Goal: Entertainment & Leisure: Consume media (video, audio)

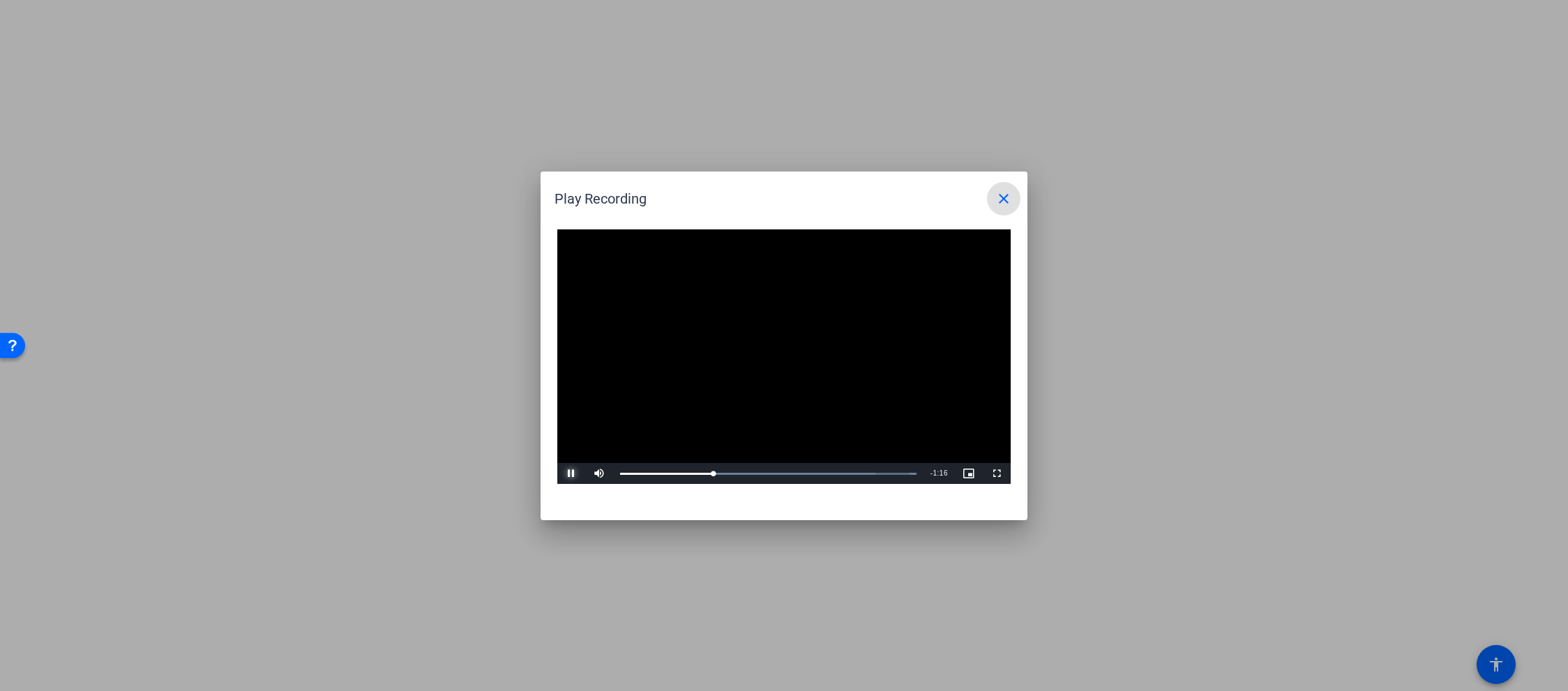
click at [568, 474] on span "Video Player" at bounding box center [571, 474] width 28 height 0
click at [572, 474] on span "Video Player" at bounding box center [571, 474] width 28 height 0
click at [1005, 195] on mat-icon "close" at bounding box center [1003, 199] width 17 height 17
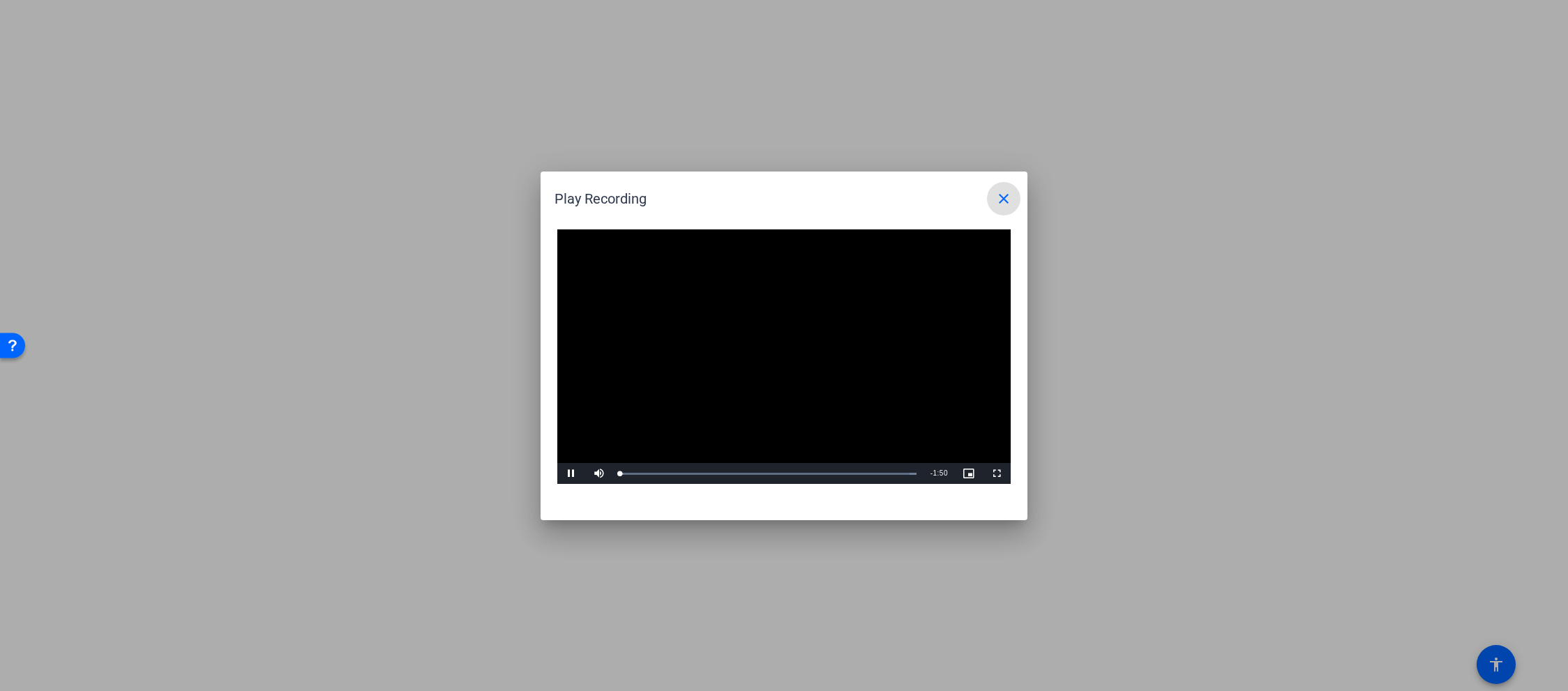
click at [768, 347] on video "Video Player" at bounding box center [784, 357] width 453 height 255
drag, startPoint x: 622, startPoint y: 474, endPoint x: 709, endPoint y: 474, distance: 87.0
click at [709, 474] on div "Loaded : 100.00% 0:18 0:16" at bounding box center [769, 474] width 297 height 4
click at [571, 474] on span "Video Player" at bounding box center [571, 474] width 28 height 0
drag, startPoint x: 740, startPoint y: 474, endPoint x: 698, endPoint y: 474, distance: 42.0
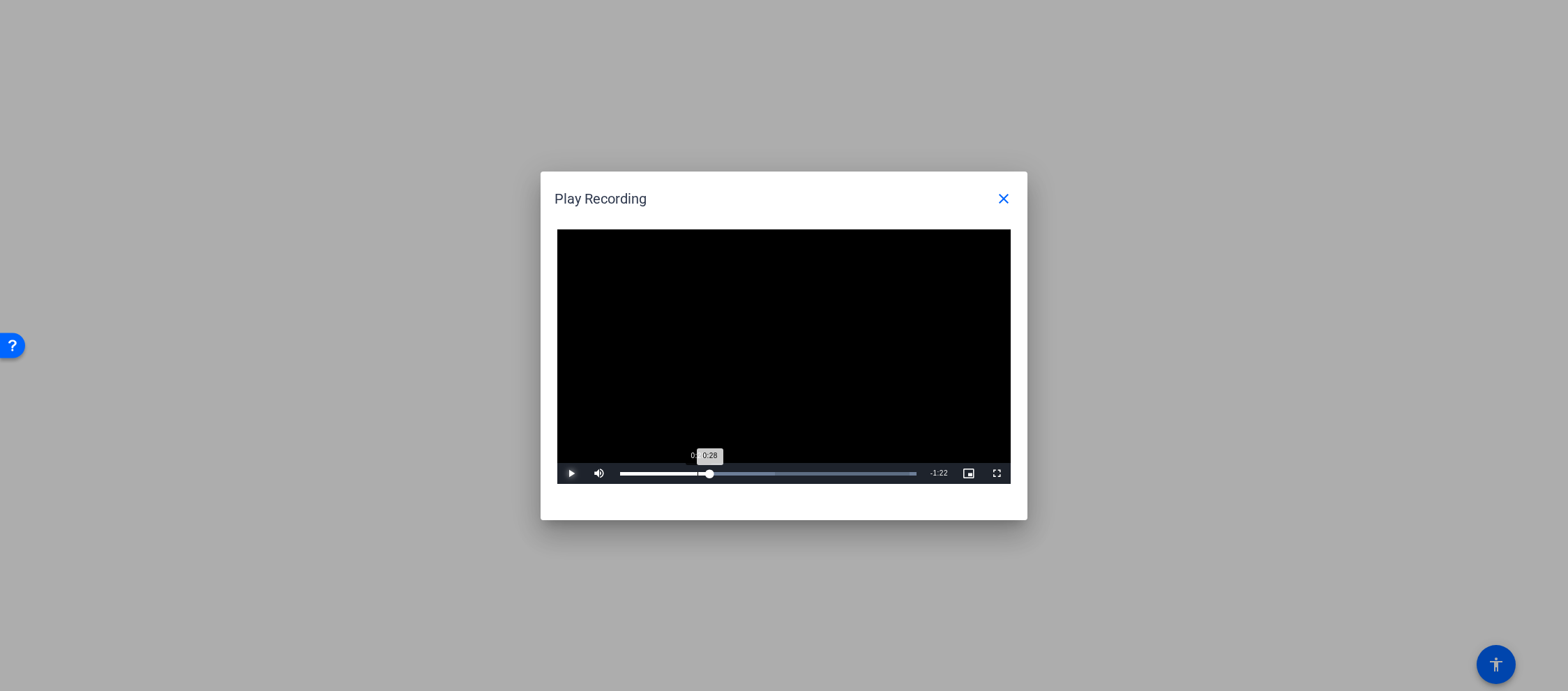
click at [698, 474] on div "Loaded : 100.00% 0:28 0:28" at bounding box center [769, 474] width 297 height 4
click at [1002, 195] on mat-icon "close" at bounding box center [1003, 199] width 17 height 17
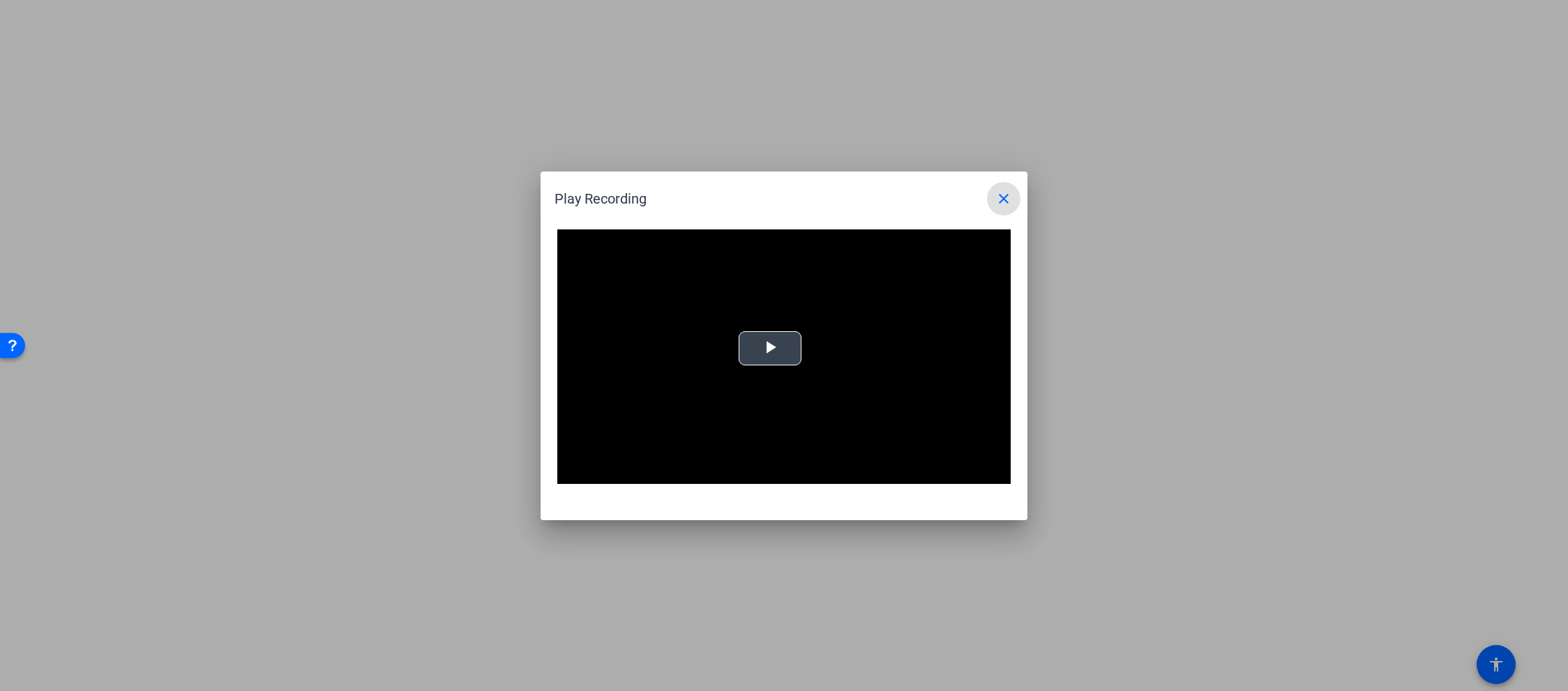
click at [771, 348] on span "Video Player" at bounding box center [771, 348] width 0 height 0
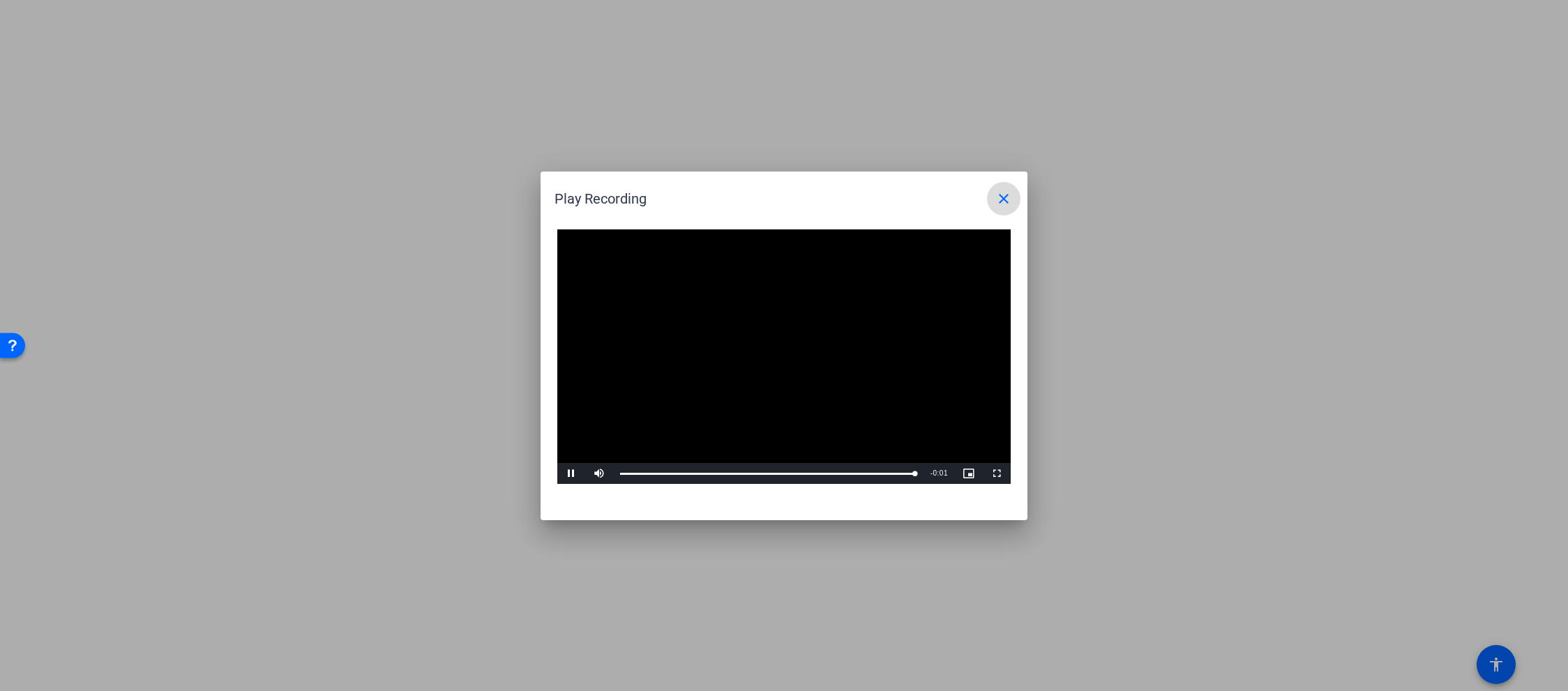
click at [1002, 198] on mat-icon "close" at bounding box center [1003, 199] width 17 height 17
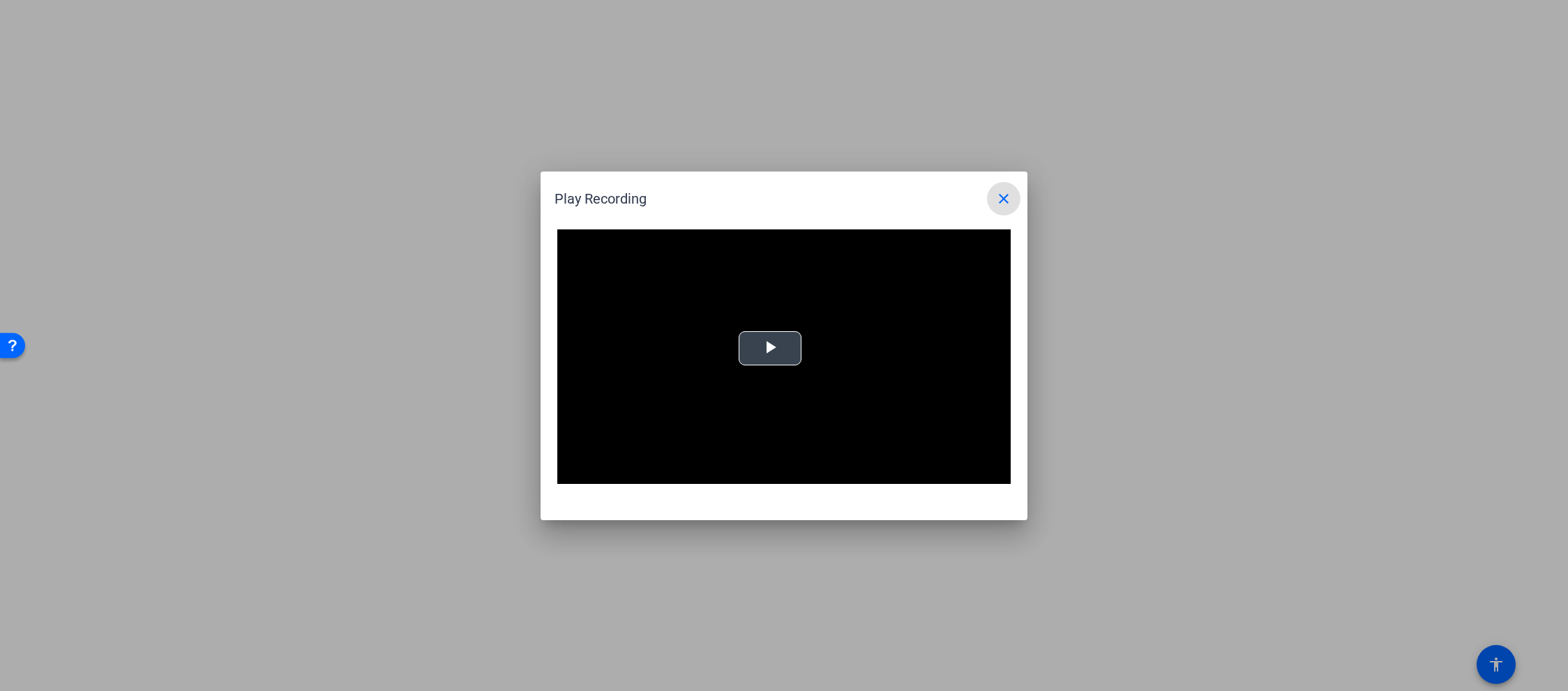
click at [772, 347] on video "Video Player" at bounding box center [784, 357] width 453 height 255
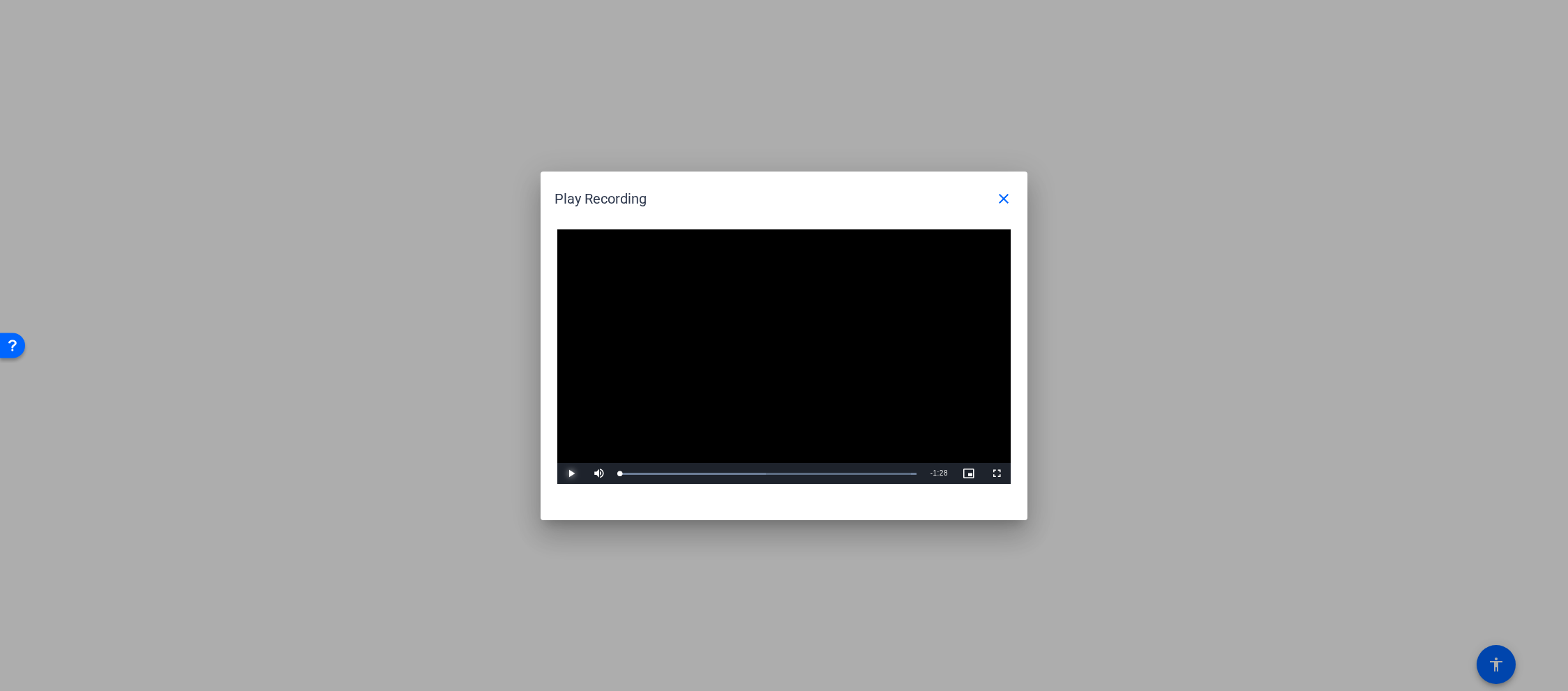
click at [567, 474] on span "Video Player" at bounding box center [571, 474] width 28 height 0
click at [1327, 49] on div at bounding box center [784, 345] width 1568 height 691
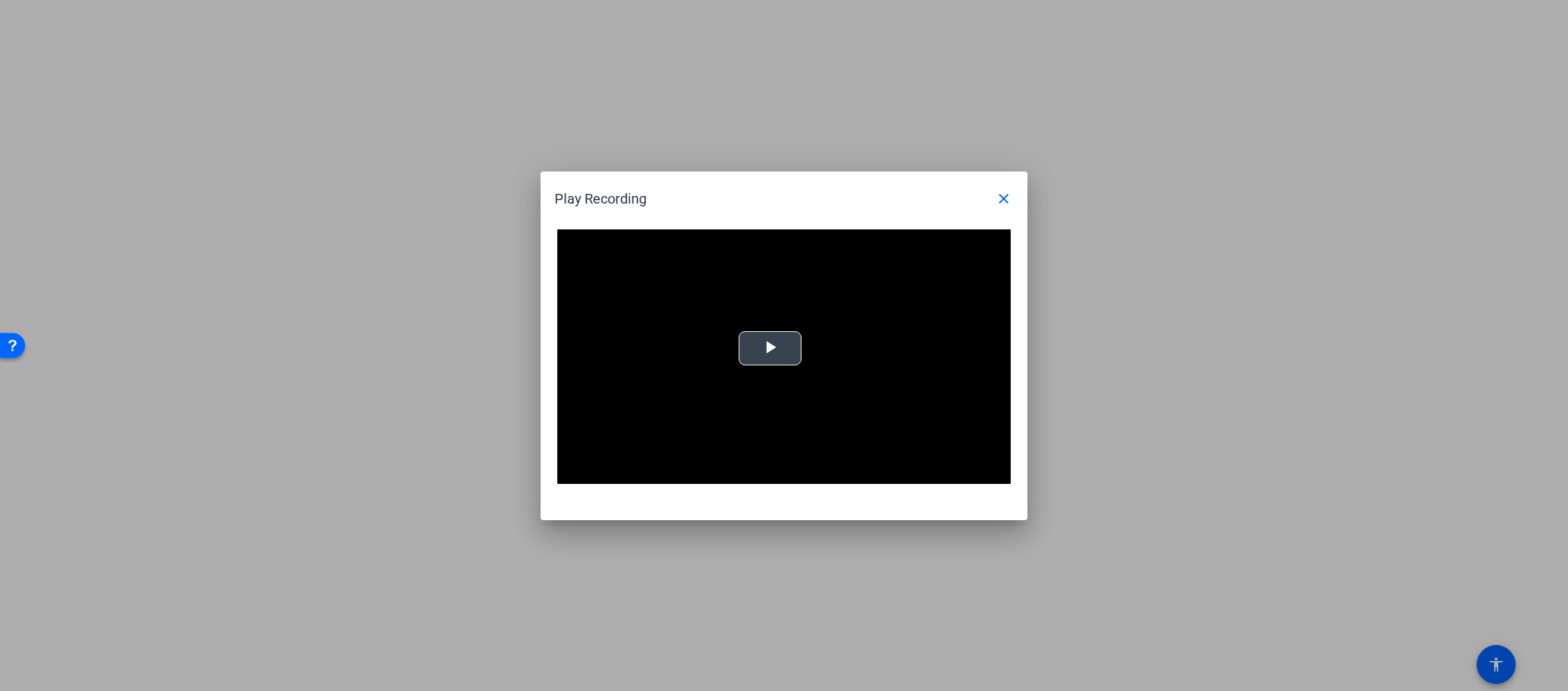
click at [771, 348] on span "Video Player" at bounding box center [771, 348] width 0 height 0
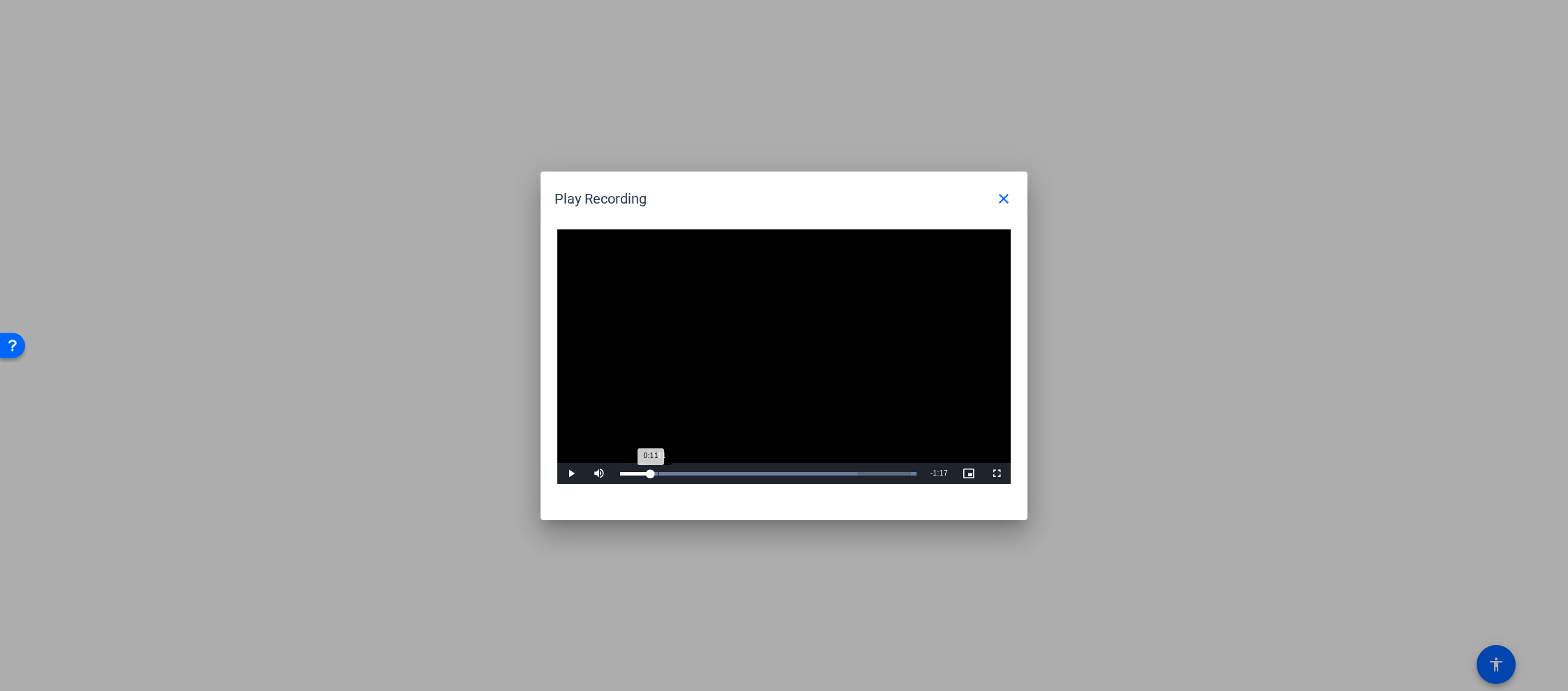
drag, startPoint x: 620, startPoint y: 474, endPoint x: 665, endPoint y: 474, distance: 45.0
click at [665, 474] on div "Loaded : 100.00% 0:11 0:11" at bounding box center [769, 474] width 297 height 4
click at [1002, 198] on mat-icon "close" at bounding box center [1003, 199] width 17 height 17
